Goal: Information Seeking & Learning: Learn about a topic

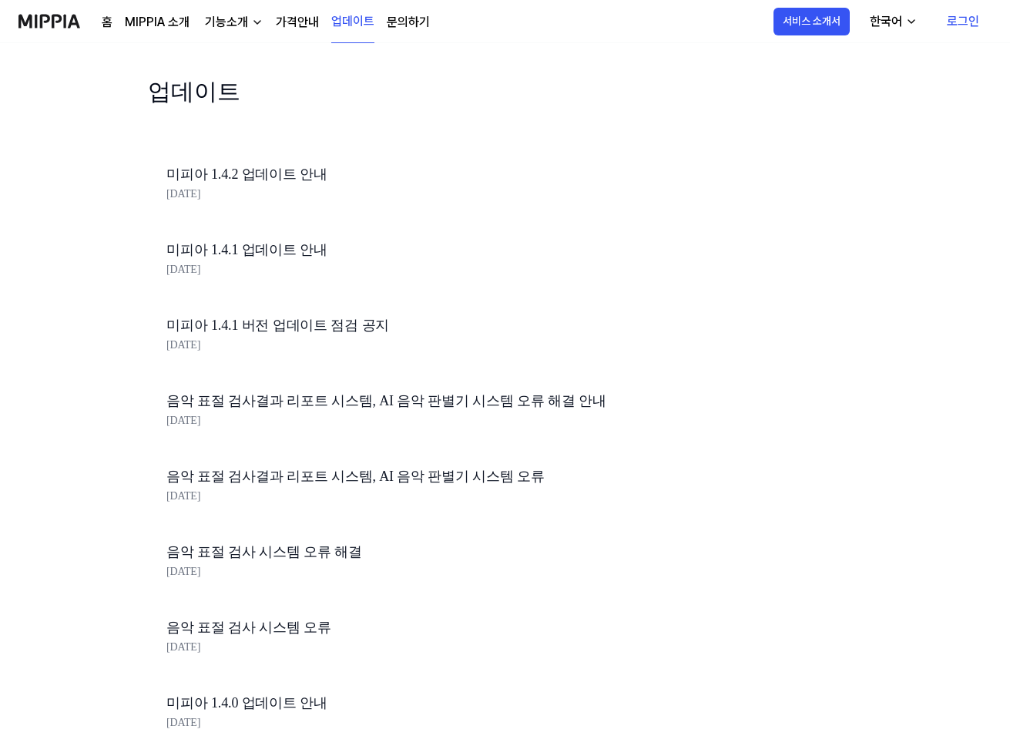
click at [207, 166] on link "미피아 1.4.2 업데이트 안내" at bounding box center [428, 174] width 524 height 22
click at [225, 25] on div "기능소개" at bounding box center [226, 22] width 49 height 18
click at [219, 49] on link "표절 검사" at bounding box center [232, 57] width 148 height 31
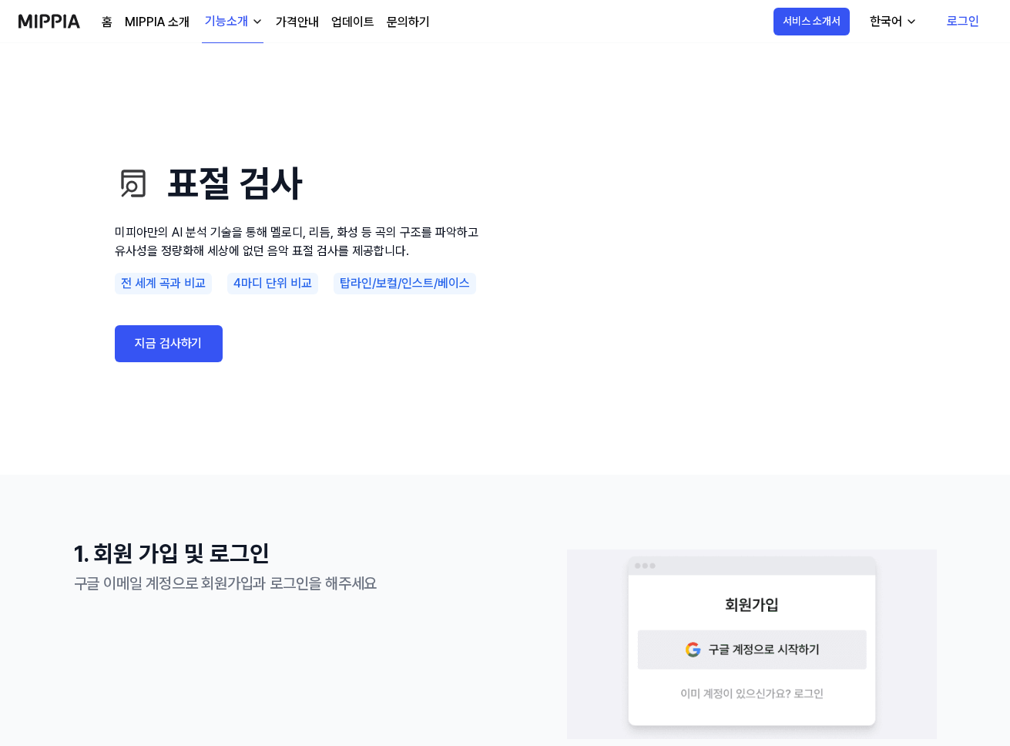
drag, startPoint x: 878, startPoint y: 134, endPoint x: 476, endPoint y: 228, distance: 412.8
click at [531, 302] on video at bounding box center [710, 259] width 370 height 308
click at [152, 25] on link "MIPPIA 소개" at bounding box center [157, 22] width 65 height 18
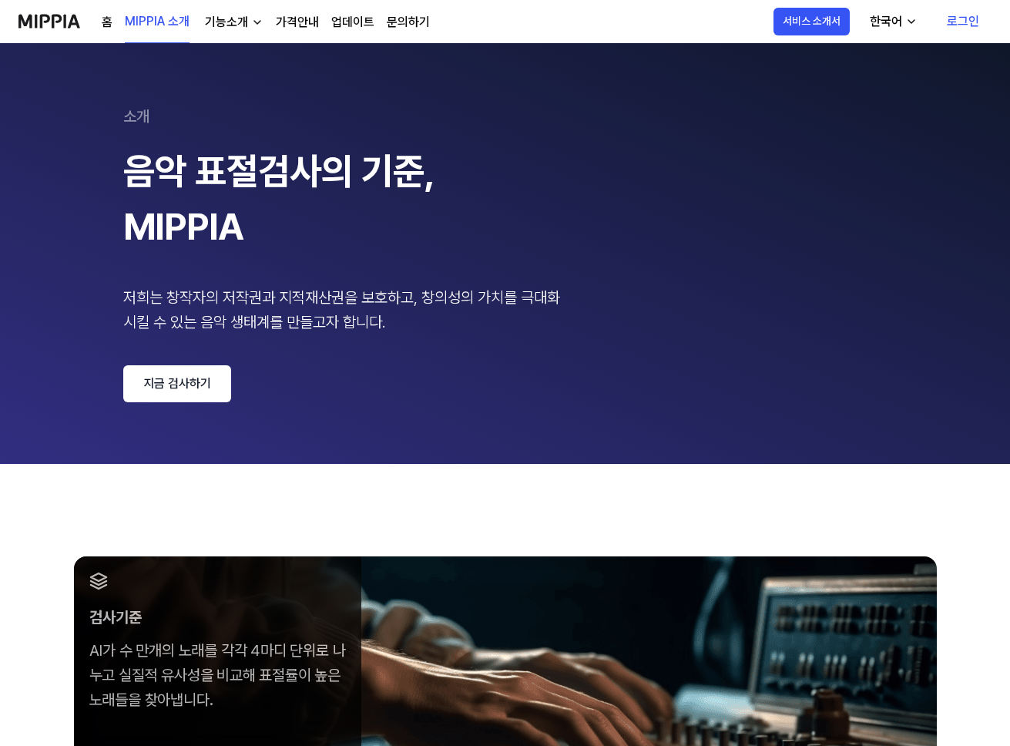
click at [890, 18] on div "한국어" at bounding box center [885, 21] width 39 height 18
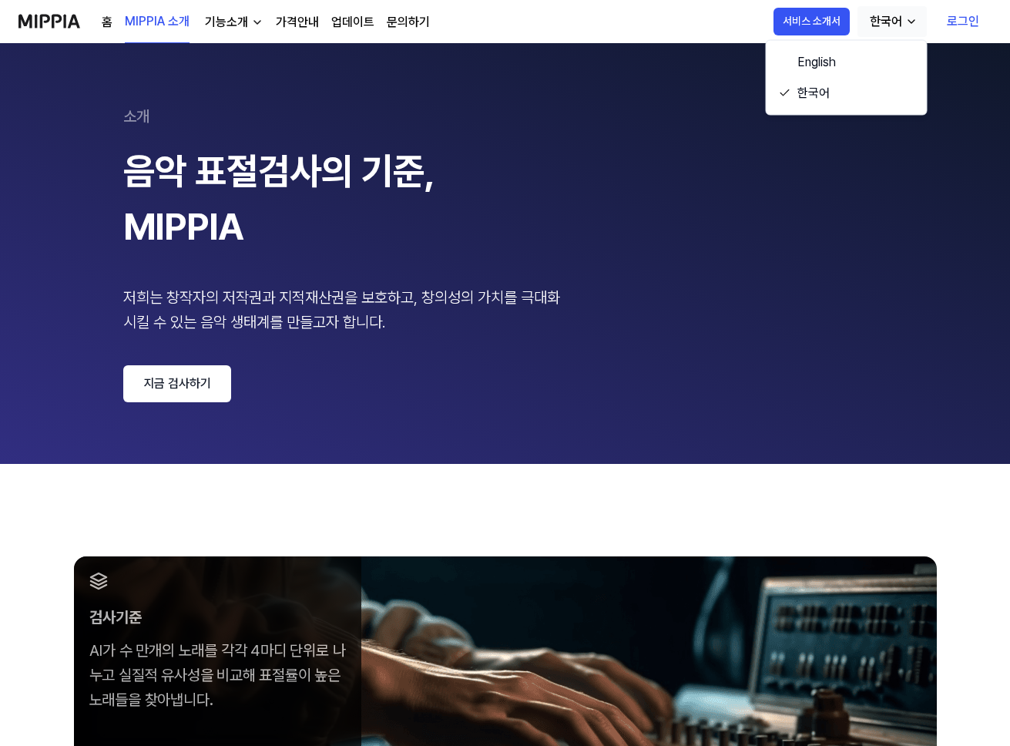
click at [890, 18] on div "한국어" at bounding box center [885, 21] width 39 height 18
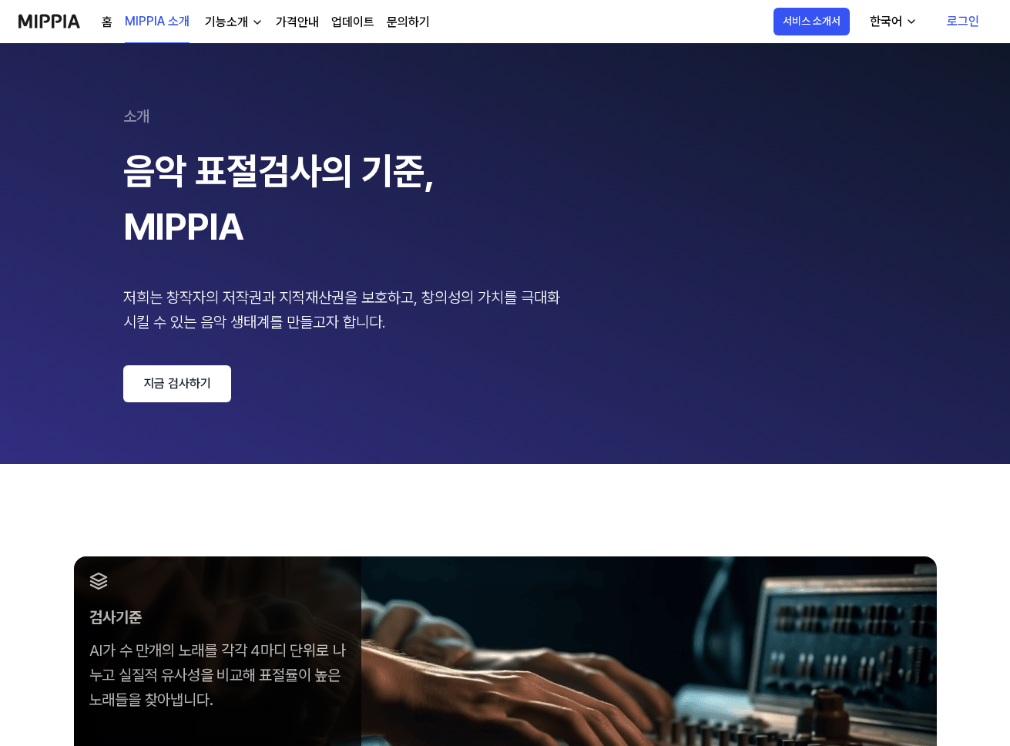
click at [344, 20] on link "업데이트" at bounding box center [352, 22] width 43 height 18
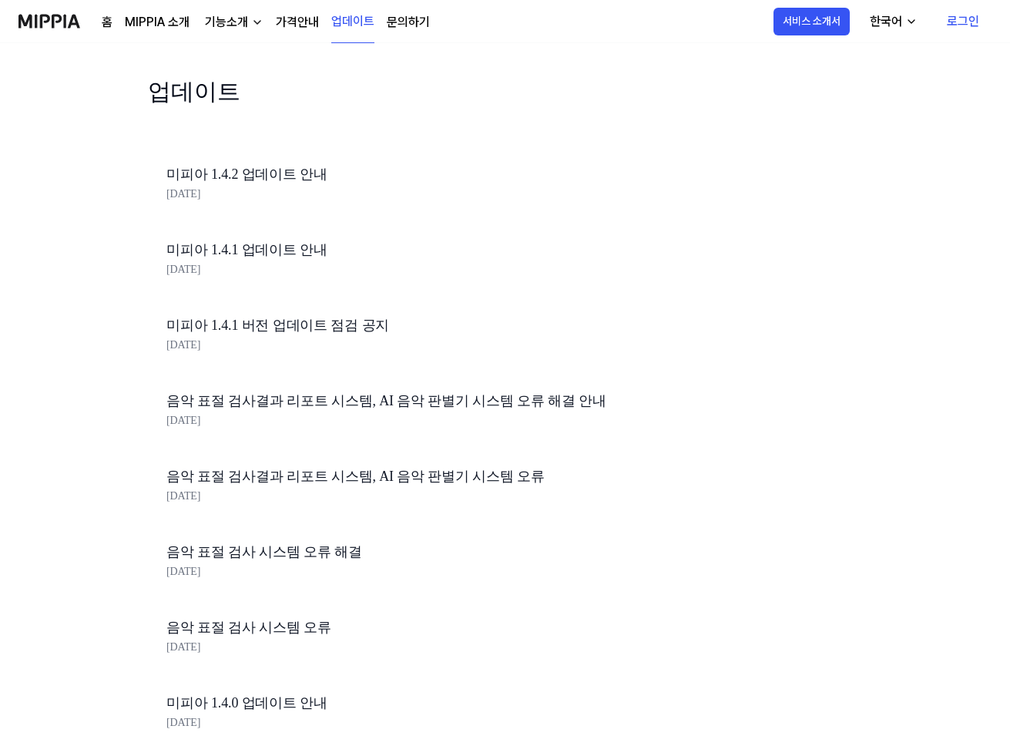
click at [406, 18] on link "문의하기" at bounding box center [408, 22] width 43 height 18
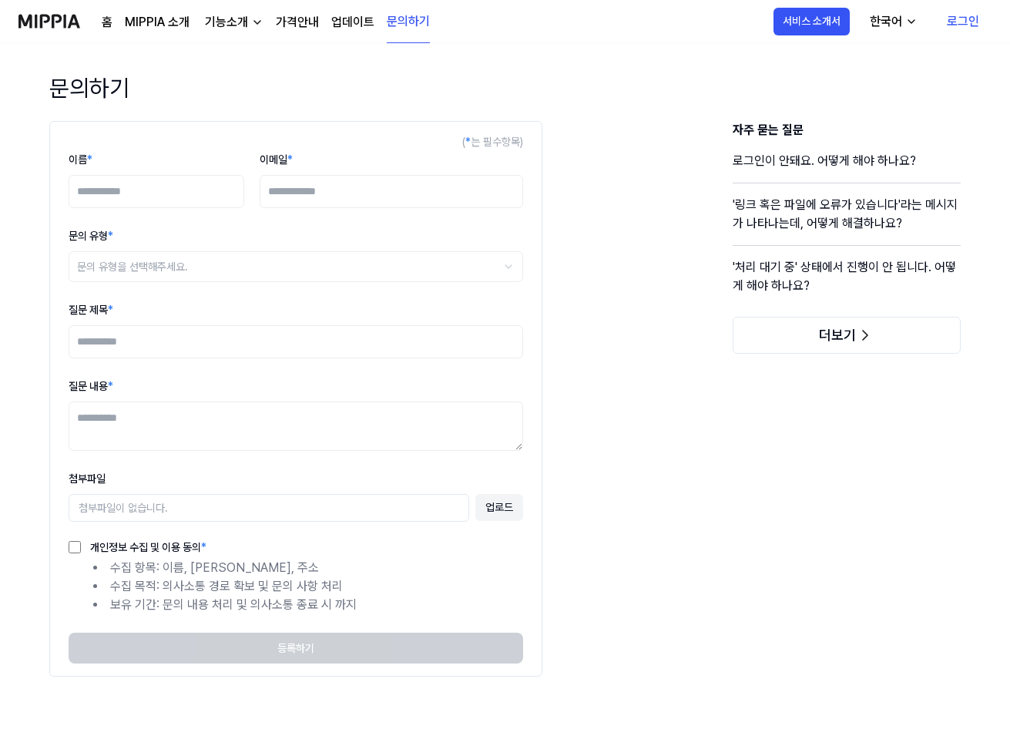
click at [358, 25] on link "업데이트" at bounding box center [352, 22] width 43 height 18
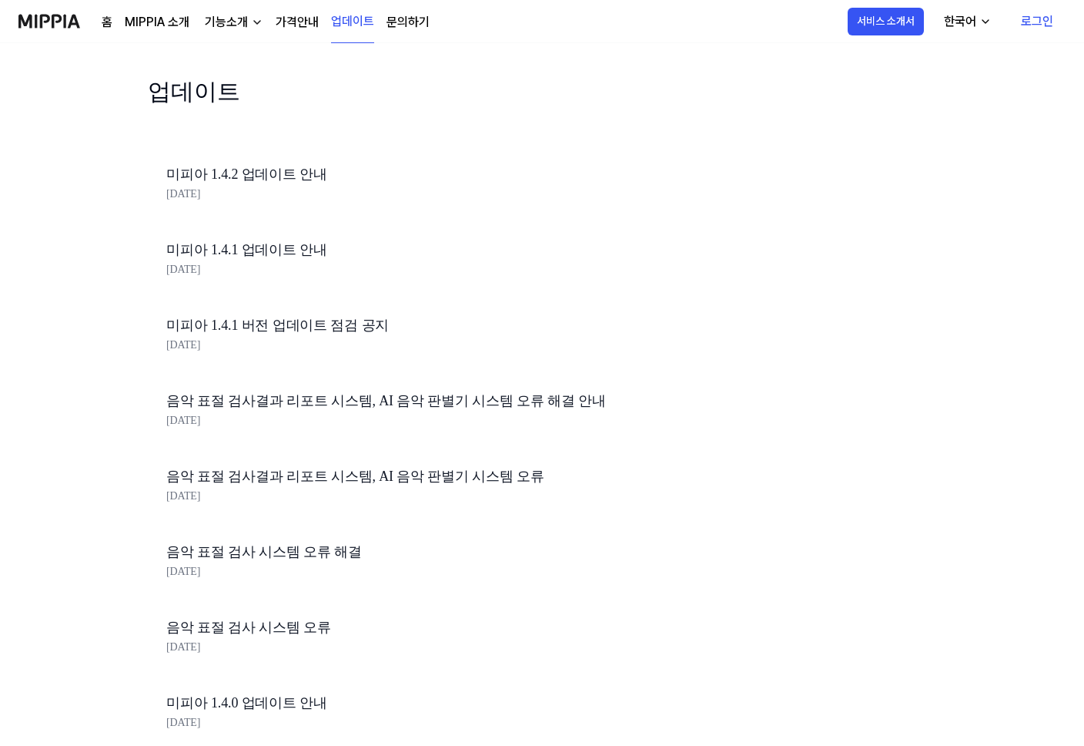
click at [297, 106] on div "업데이트" at bounding box center [428, 111] width 561 height 74
